Goal: Information Seeking & Learning: Learn about a topic

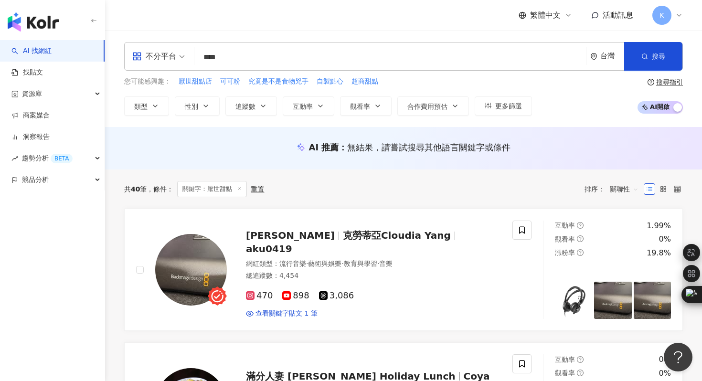
click at [41, 25] on img "button" at bounding box center [33, 21] width 51 height 19
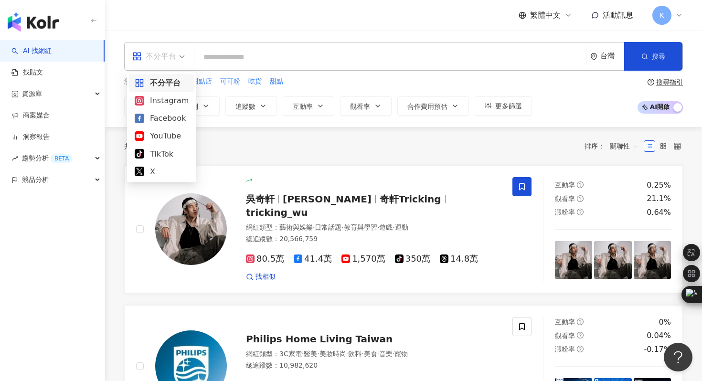
click at [167, 58] on div "不分平台" at bounding box center [154, 56] width 44 height 15
click at [163, 129] on div "YouTube" at bounding box center [161, 136] width 65 height 18
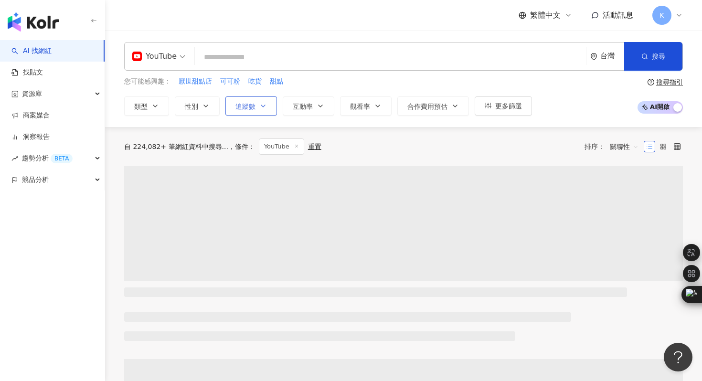
click at [255, 95] on div "您可能感興趣： 厭世甜點店 可可粉 吃貨 甜點 類型 性別 追蹤數 互動率 觀看率 合作費用預估 更多篩選" at bounding box center [328, 95] width 408 height 39
click at [252, 103] on span "追蹤數" at bounding box center [245, 107] width 20 height 8
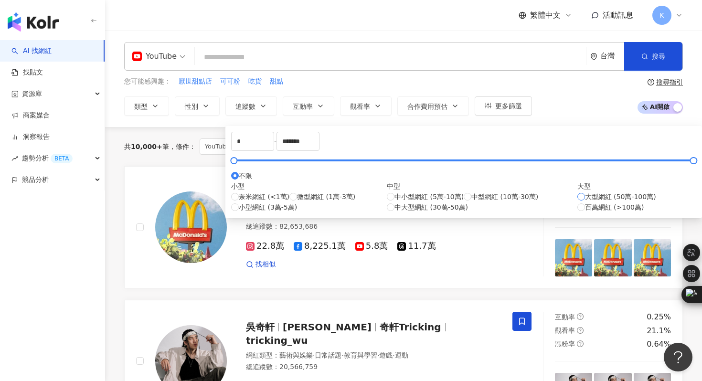
click at [585, 202] on span "大型網紅 (50萬-100萬)" at bounding box center [620, 196] width 71 height 11
type input "******"
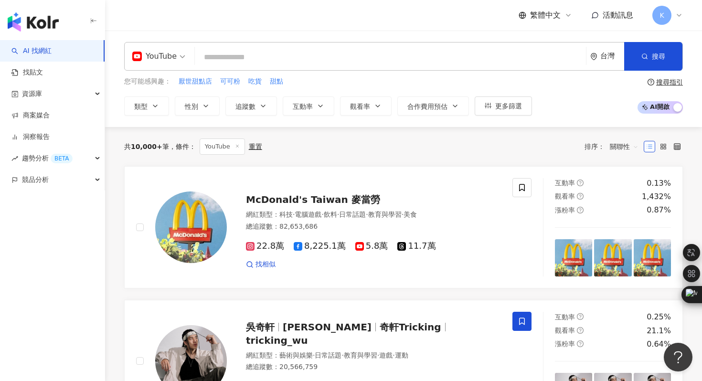
click at [515, 139] on div "共 10,000+ 筆 條件 ： YouTube 重置 排序： 關聯性" at bounding box center [403, 146] width 559 height 16
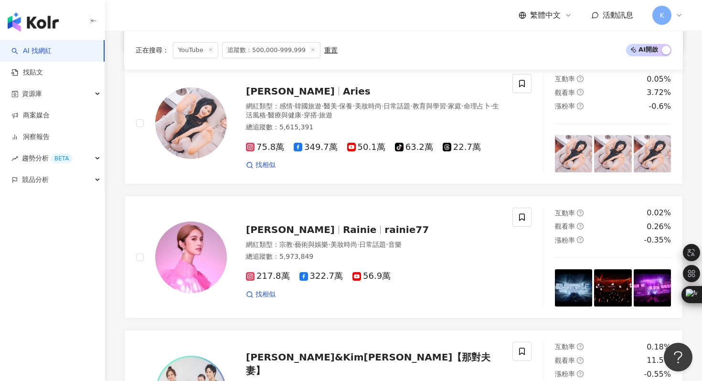
scroll to position [389, 0]
click at [202, 154] on img at bounding box center [191, 124] width 72 height 72
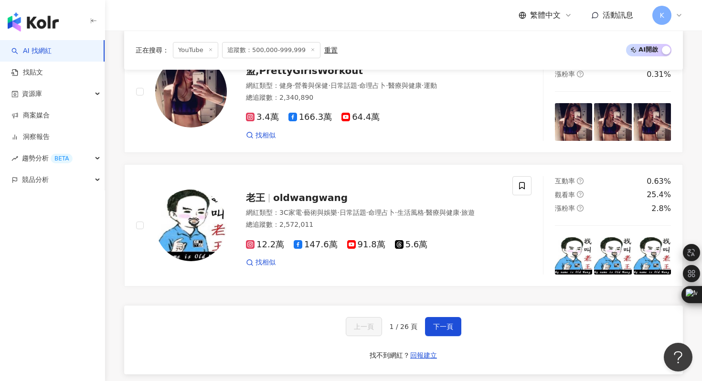
scroll to position [1494, 0]
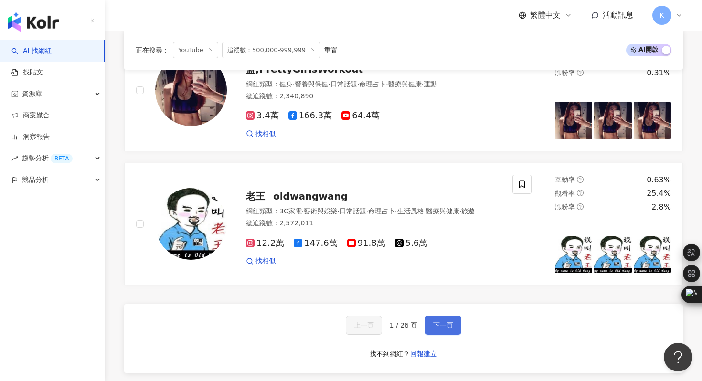
click at [429, 335] on button "下一頁" at bounding box center [443, 325] width 36 height 19
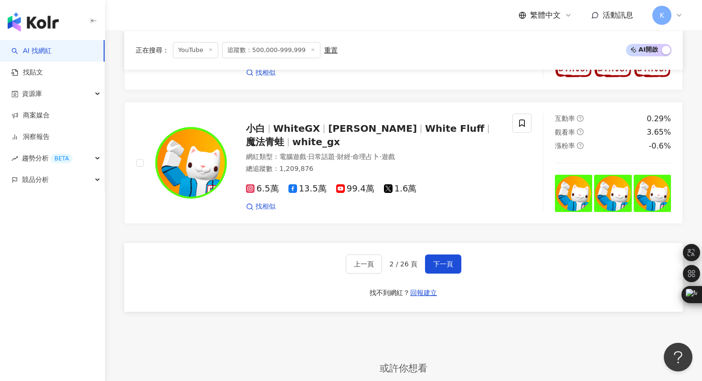
scroll to position [1556, 0]
click at [443, 267] on span "下一頁" at bounding box center [443, 264] width 20 height 8
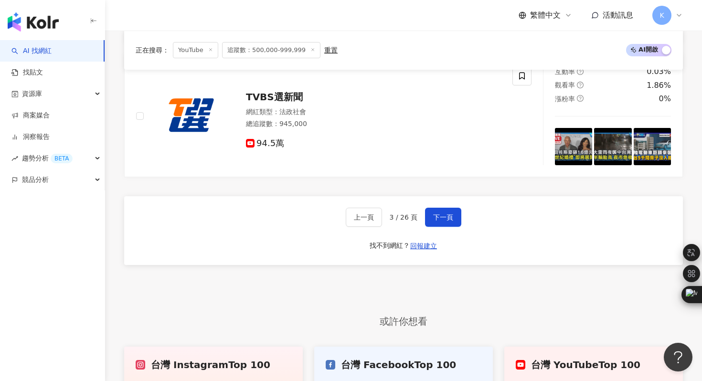
scroll to position [1663, 0]
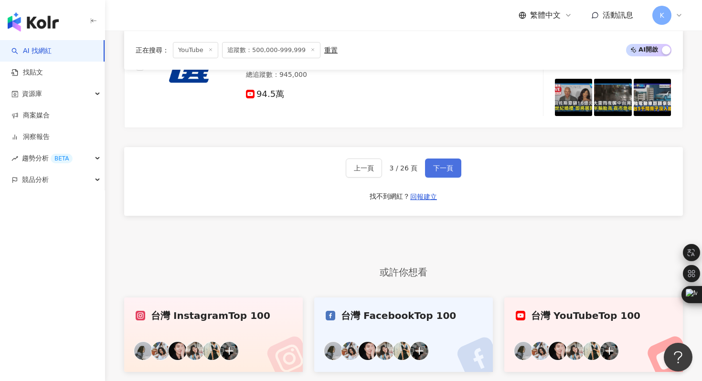
click at [441, 172] on span "下一頁" at bounding box center [443, 168] width 20 height 8
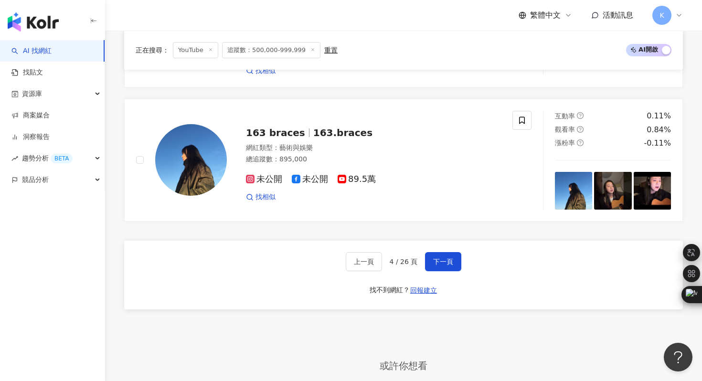
scroll to position [1693, 0]
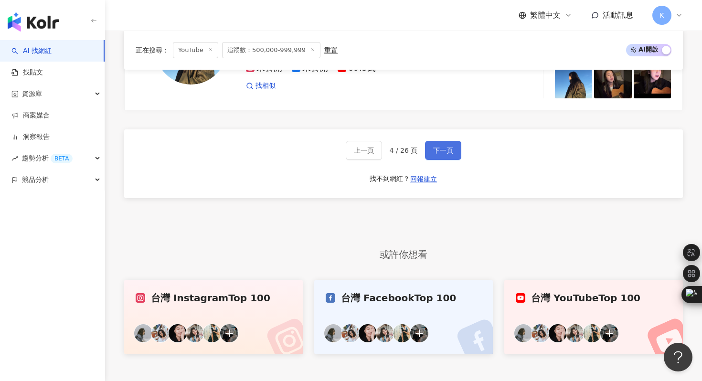
click at [438, 149] on span "下一頁" at bounding box center [443, 151] width 20 height 8
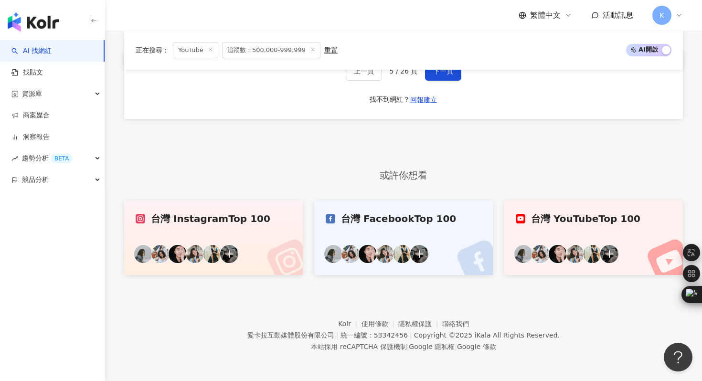
scroll to position [1649, 0]
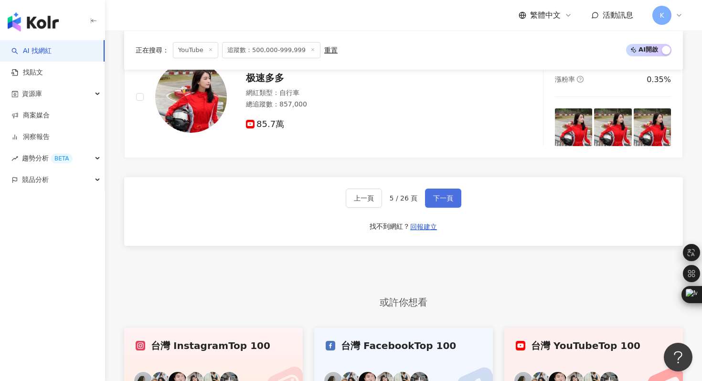
click at [429, 208] on button "下一頁" at bounding box center [443, 198] width 36 height 19
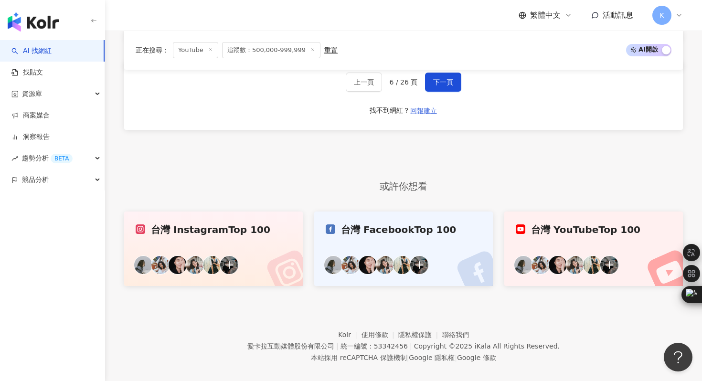
scroll to position [1827, 0]
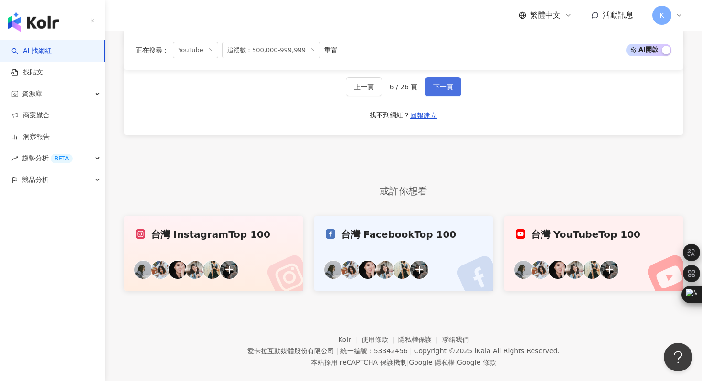
click at [439, 91] on span "下一頁" at bounding box center [443, 87] width 20 height 8
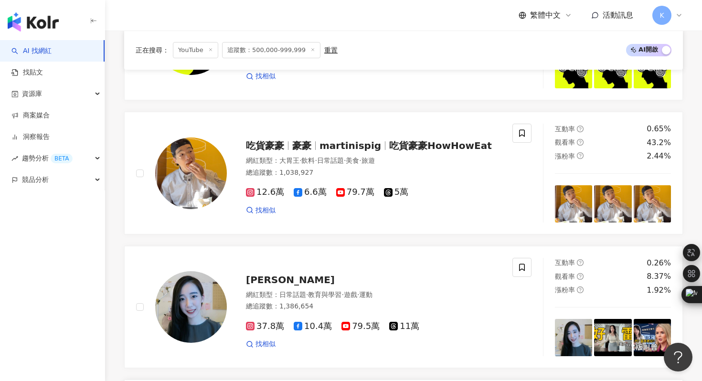
scroll to position [1239, 0]
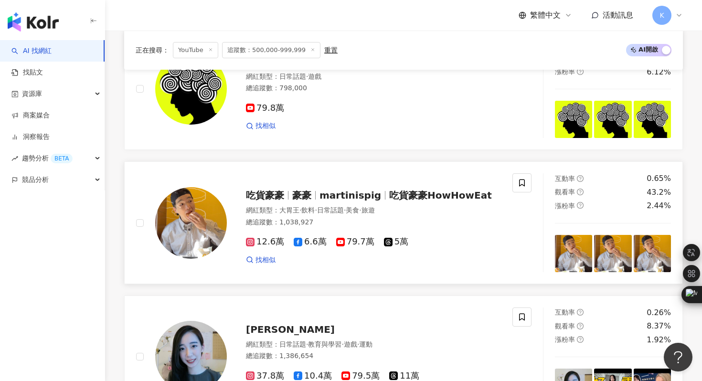
click at [203, 228] on img at bounding box center [191, 223] width 72 height 72
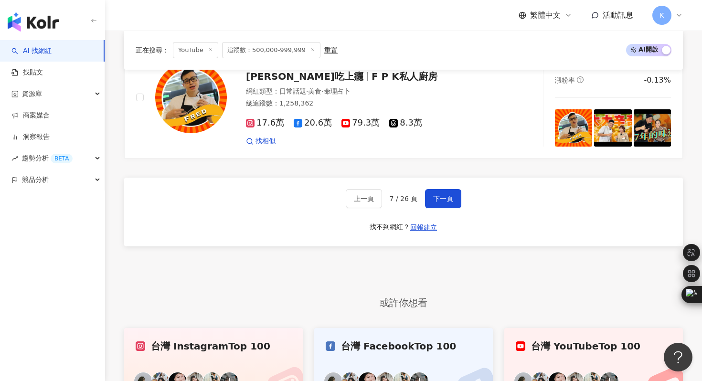
scroll to position [1637, 0]
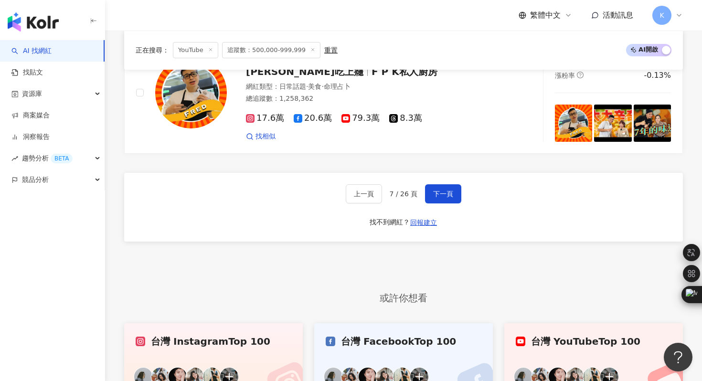
click at [431, 217] on div "上一頁 7 / 26 頁 下一頁 找不到網紅？ 回報建立" at bounding box center [403, 207] width 559 height 69
click at [450, 198] on span "下一頁" at bounding box center [443, 194] width 20 height 8
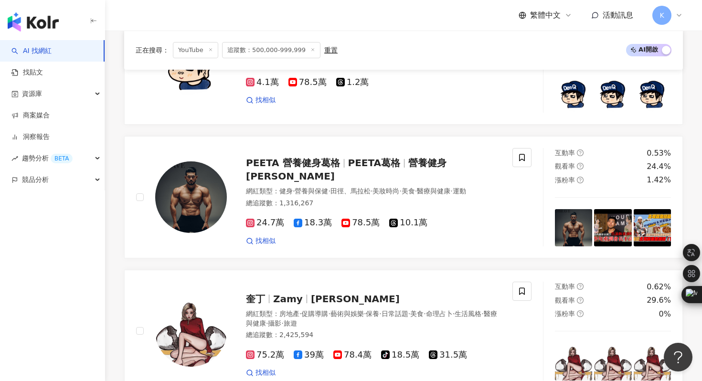
scroll to position [718, 0]
click at [197, 220] on img at bounding box center [191, 197] width 72 height 72
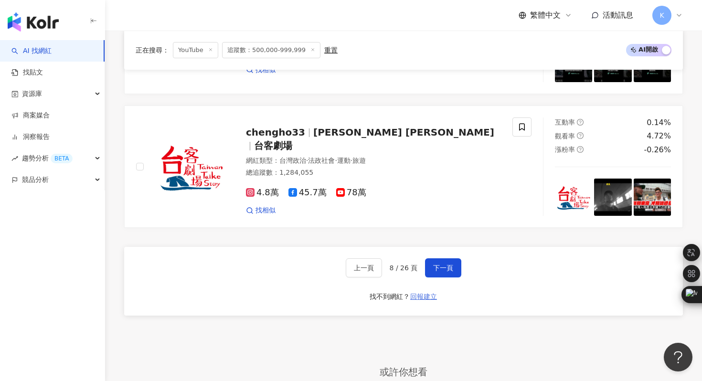
scroll to position [1565, 0]
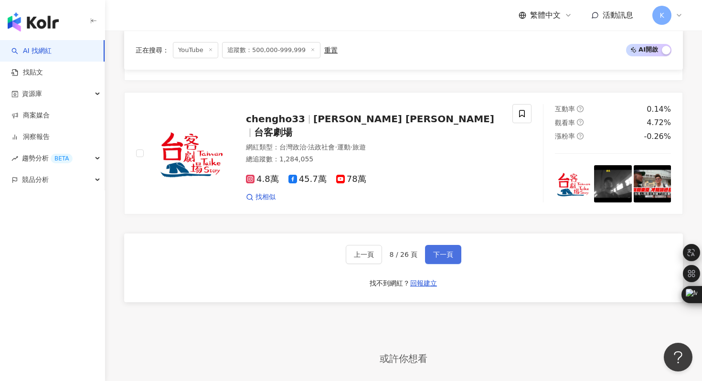
click at [441, 264] on button "下一頁" at bounding box center [443, 254] width 36 height 19
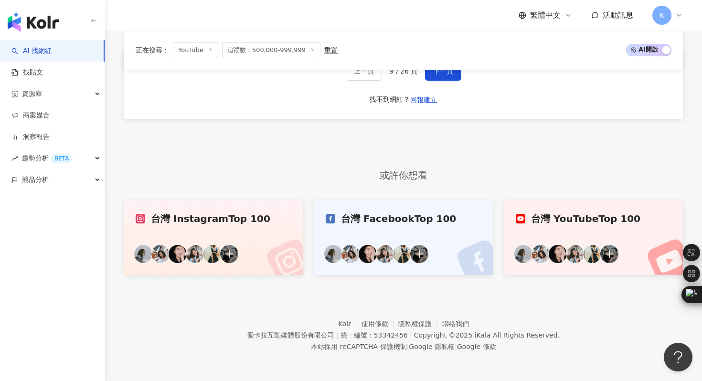
scroll to position [1852, 0]
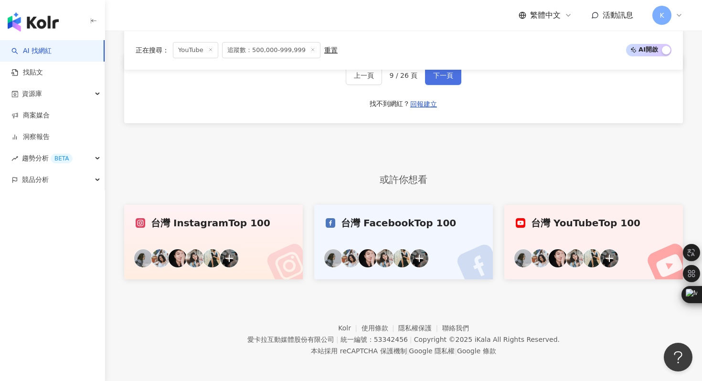
click at [451, 85] on button "下一頁" at bounding box center [443, 75] width 36 height 19
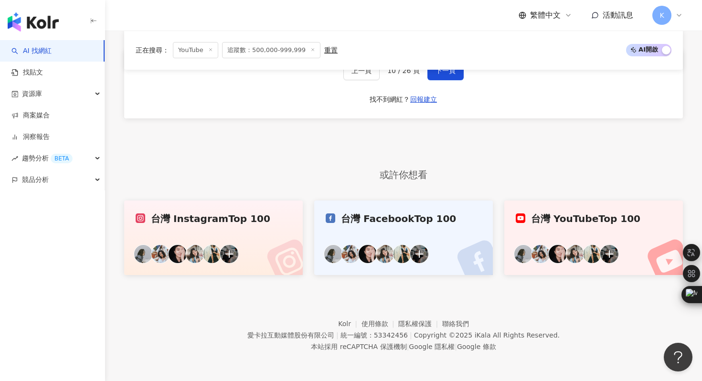
scroll to position [1728, 0]
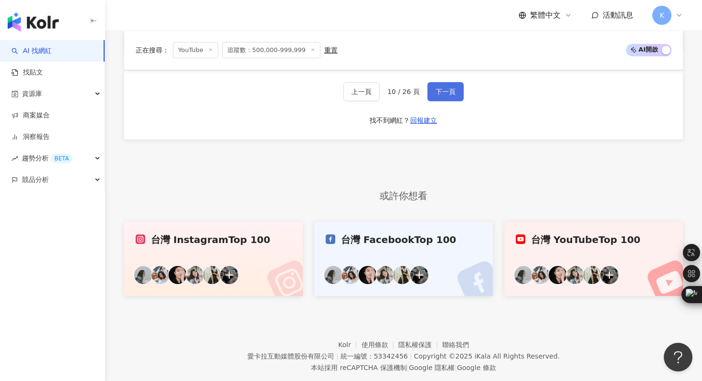
click at [444, 101] on button "下一頁" at bounding box center [445, 91] width 36 height 19
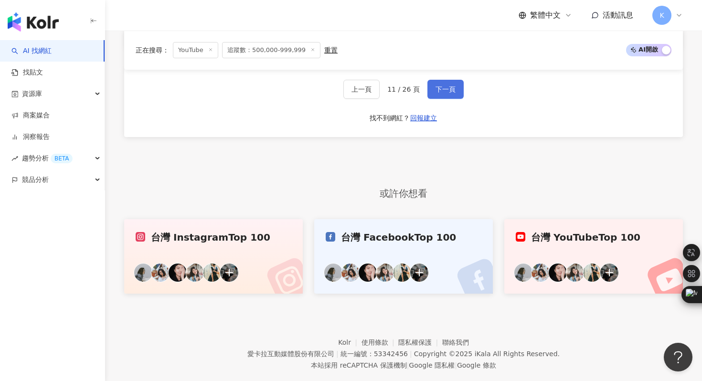
scroll to position [1809, 0]
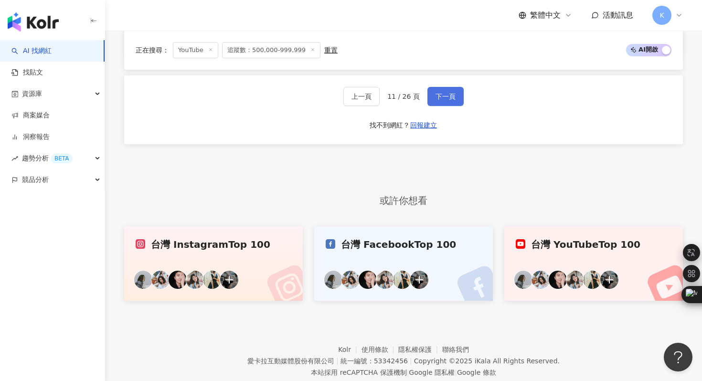
click at [434, 106] on button "下一頁" at bounding box center [445, 96] width 36 height 19
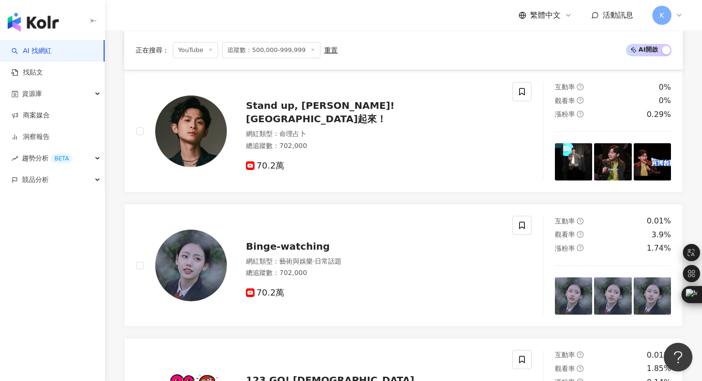
scroll to position [382, 0]
click at [198, 167] on img at bounding box center [191, 131] width 72 height 72
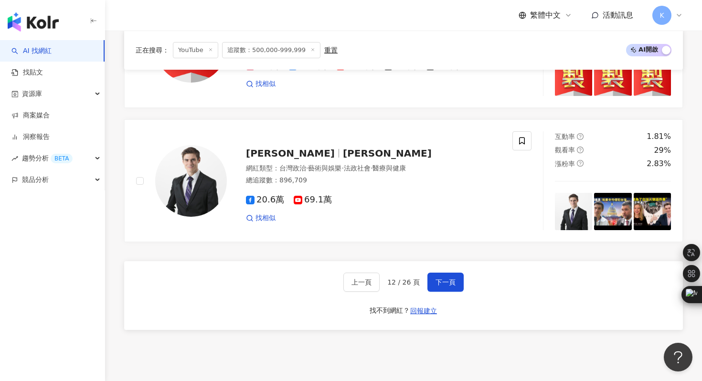
scroll to position [1550, 0]
click at [435, 285] on span "下一頁" at bounding box center [445, 282] width 20 height 8
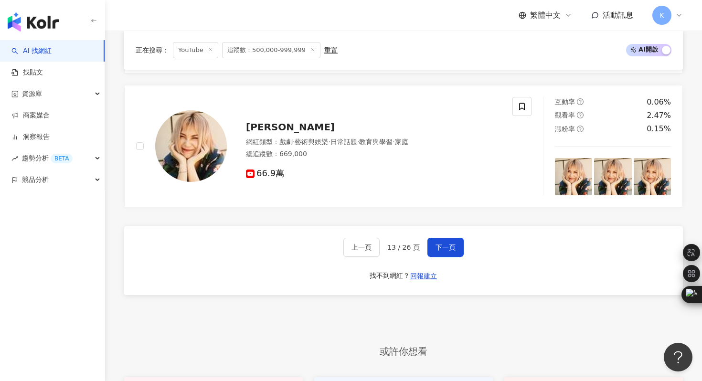
scroll to position [1623, 0]
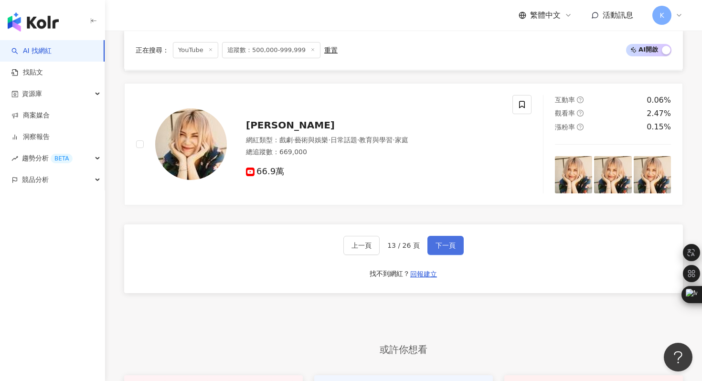
click at [446, 255] on button "下一頁" at bounding box center [445, 245] width 36 height 19
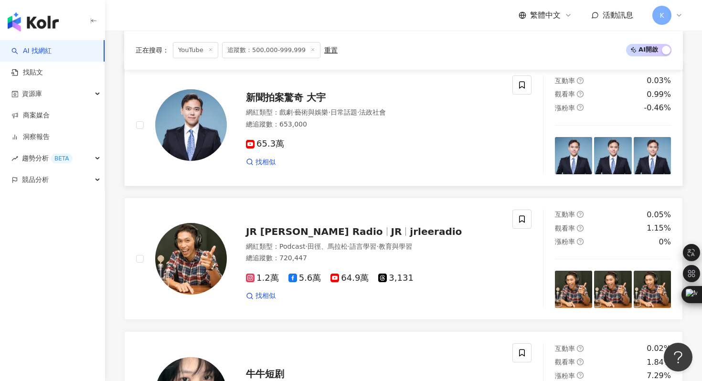
scroll to position [1553, 0]
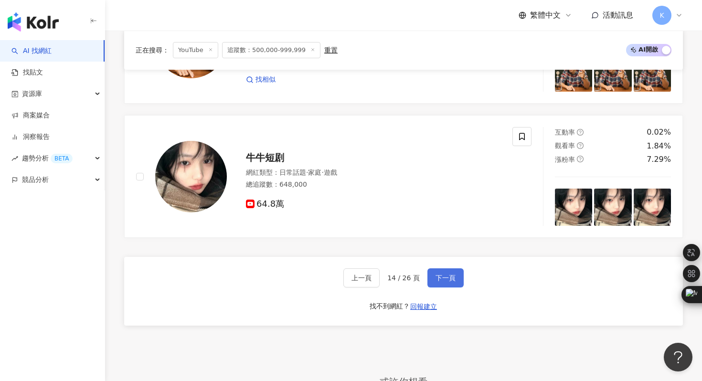
click at [437, 282] on span "下一頁" at bounding box center [445, 278] width 20 height 8
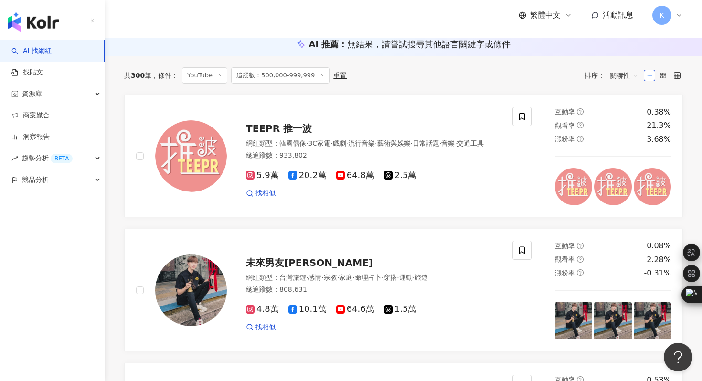
scroll to position [3, 0]
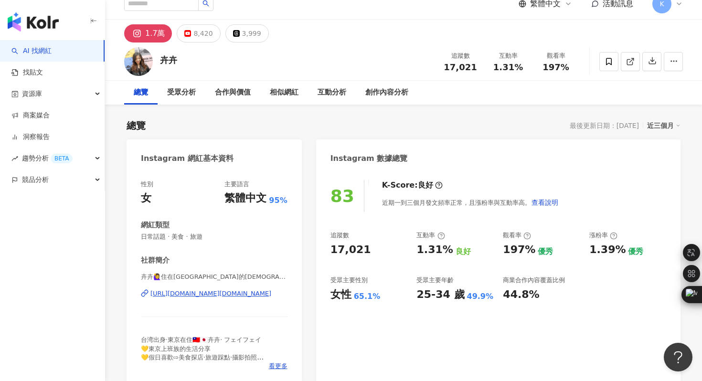
click at [198, 295] on div "https://www.instagram.com/huihui.japanlife/" at bounding box center [210, 293] width 121 height 9
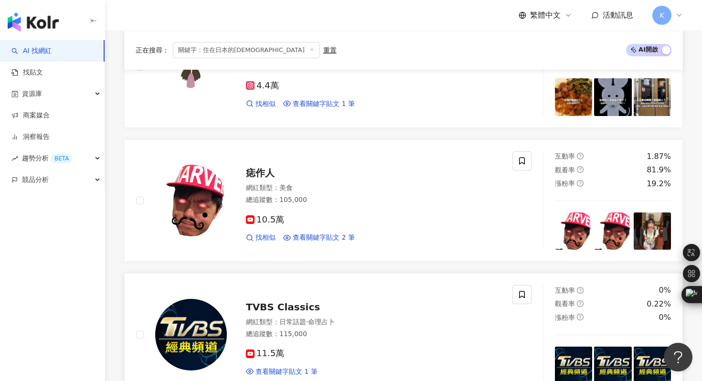
scroll to position [1718, 0]
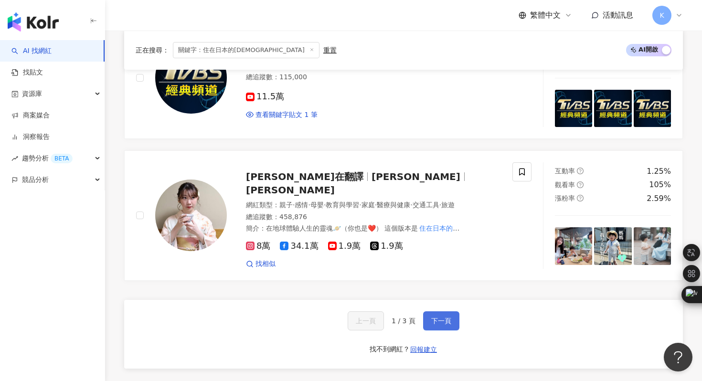
click at [434, 317] on span "下一頁" at bounding box center [441, 321] width 20 height 8
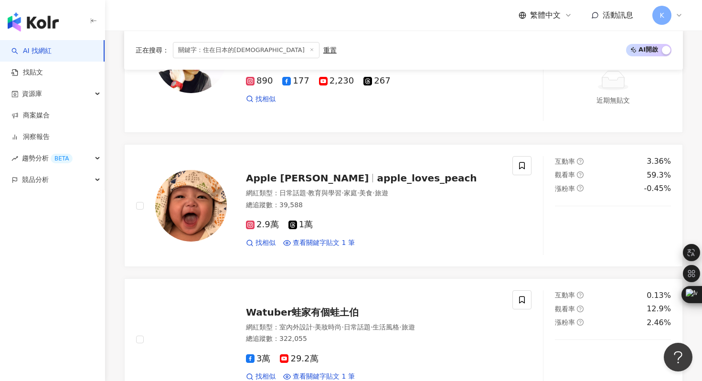
scroll to position [1613, 0]
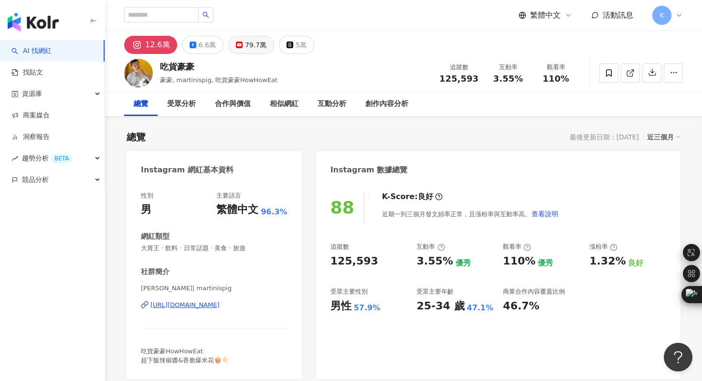
click at [245, 43] on div "79.7萬" at bounding box center [255, 44] width 21 height 13
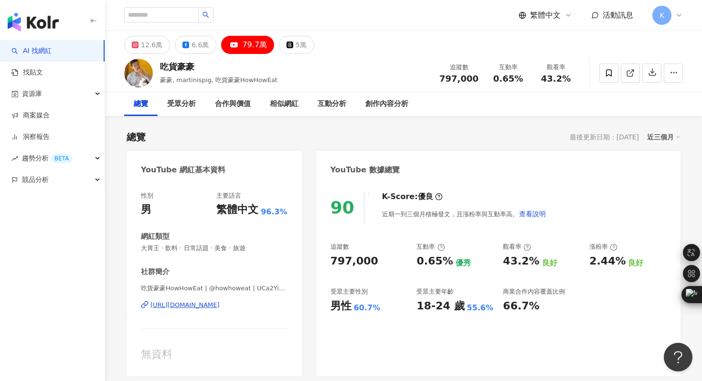
click at [211, 305] on div "https://www.youtube.com/channel/UCa2YiSXNTkmOA-QTKdzzbSQ" at bounding box center [184, 305] width 69 height 9
click at [330, 106] on div "互動分析" at bounding box center [331, 103] width 29 height 11
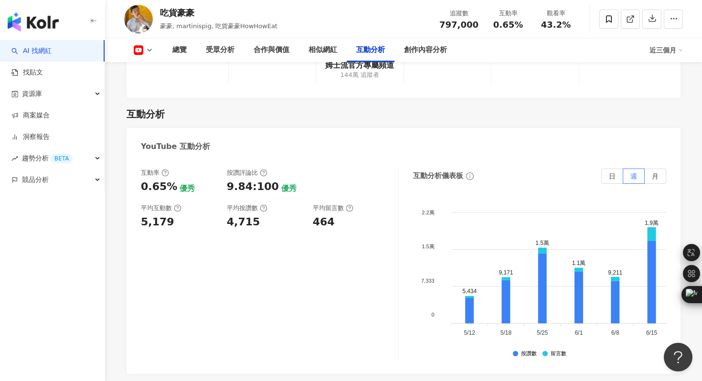
scroll to position [1552, 0]
click at [167, 311] on div "互動率 0.65% 優秀 按讚評論比 9.84:100 優秀 平均互動數 5,179 平均按讚數 4,715 平均留言數 464" at bounding box center [270, 263] width 258 height 191
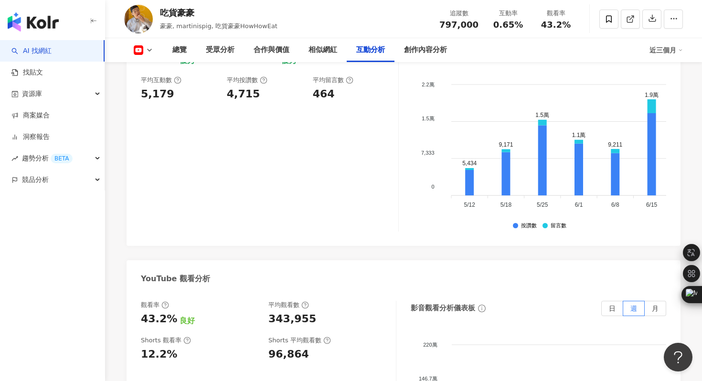
scroll to position [1681, 0]
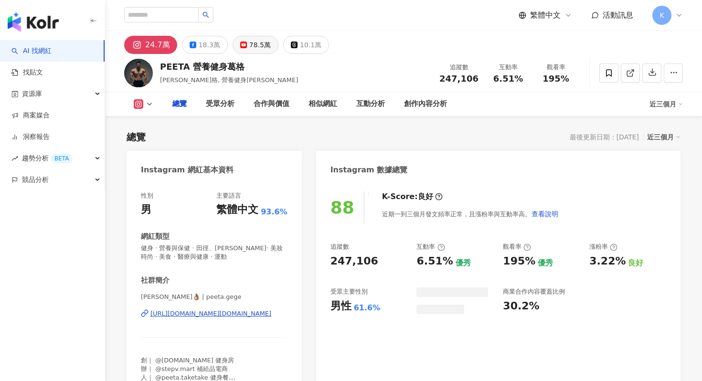
click at [256, 45] on div "78.5萬" at bounding box center [259, 44] width 21 height 13
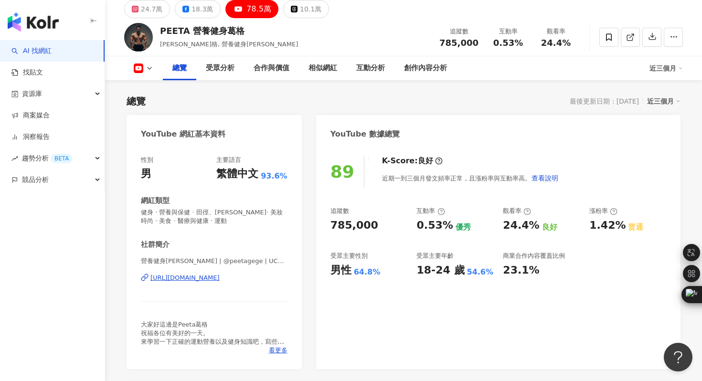
scroll to position [37, 0]
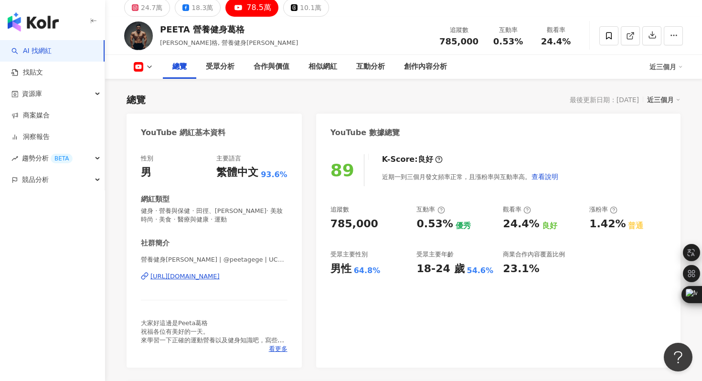
click at [220, 276] on div "https://www.youtube.com/channel/UCSSjn1X6yMBC3AyJ2azeG7A" at bounding box center [184, 276] width 69 height 9
click at [361, 62] on div "互動分析" at bounding box center [370, 66] width 29 height 11
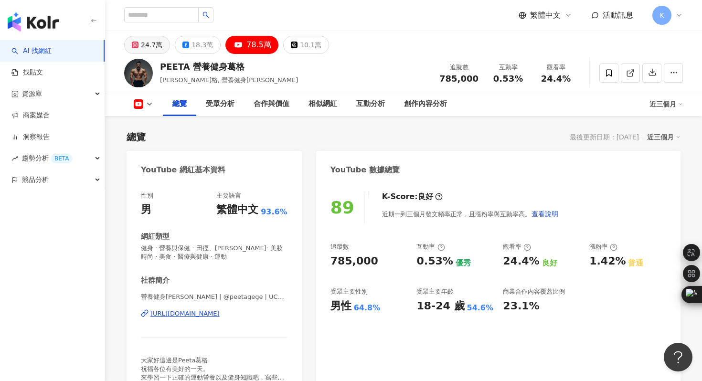
click at [148, 47] on div "24.7萬" at bounding box center [151, 44] width 21 height 13
click at [194, 316] on div "https://www.youtube.com/channel/UCSSjn1X6yMBC3AyJ2azeG7A" at bounding box center [184, 313] width 69 height 9
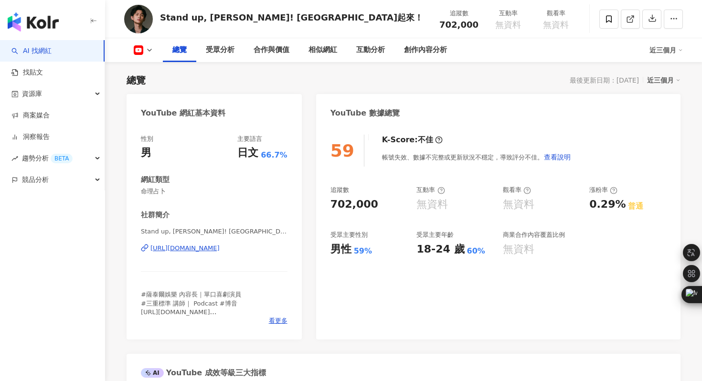
scroll to position [57, 0]
click at [220, 246] on div "https://www.youtube.com/channel/UCUGlE8lf5qH--_XlsabI2XQ" at bounding box center [184, 247] width 69 height 9
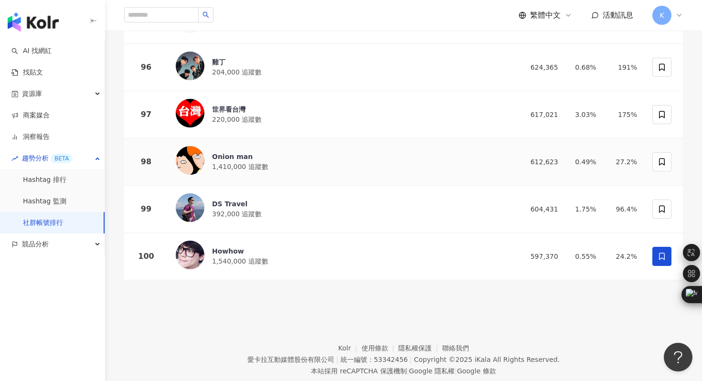
scroll to position [4632, 0]
